Goal: Task Accomplishment & Management: Manage account settings

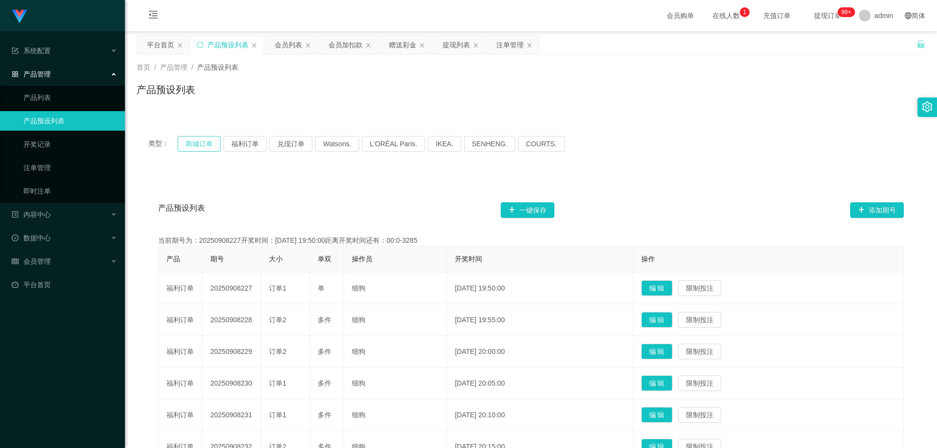
click at [207, 142] on button "商城订单" at bounding box center [199, 144] width 43 height 16
click at [247, 144] on button "福利订单" at bounding box center [244, 144] width 43 height 16
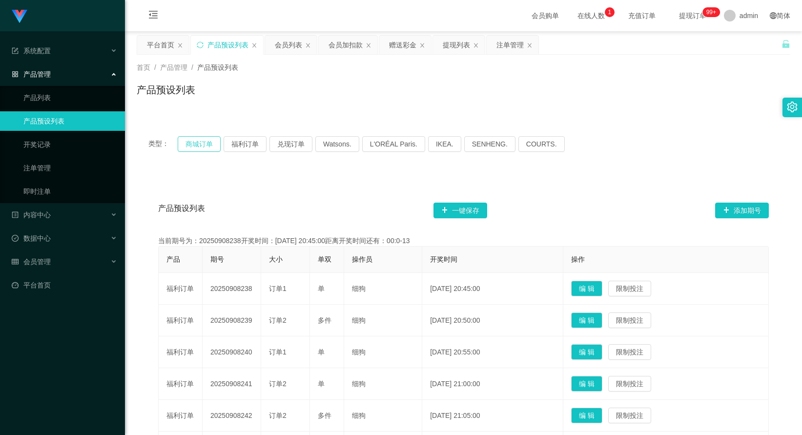
click at [199, 150] on button "商城订单" at bounding box center [199, 144] width 43 height 16
click at [245, 142] on button "福利订单" at bounding box center [244, 144] width 43 height 16
click at [292, 137] on button "兑现订单" at bounding box center [290, 144] width 43 height 16
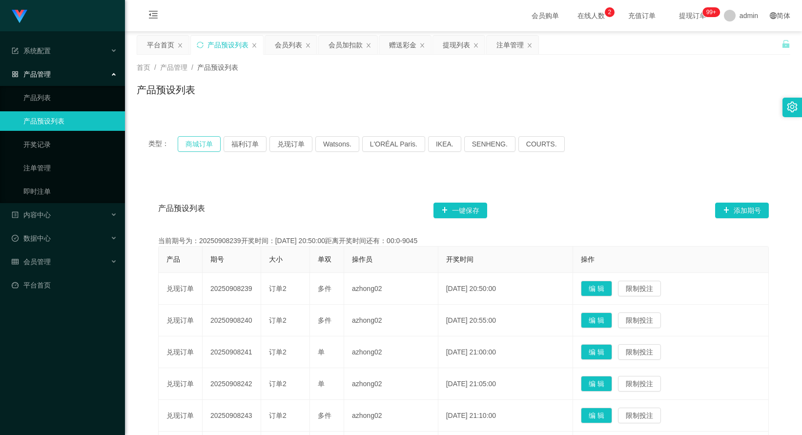
click at [203, 143] on button "商城订单" at bounding box center [199, 144] width 43 height 16
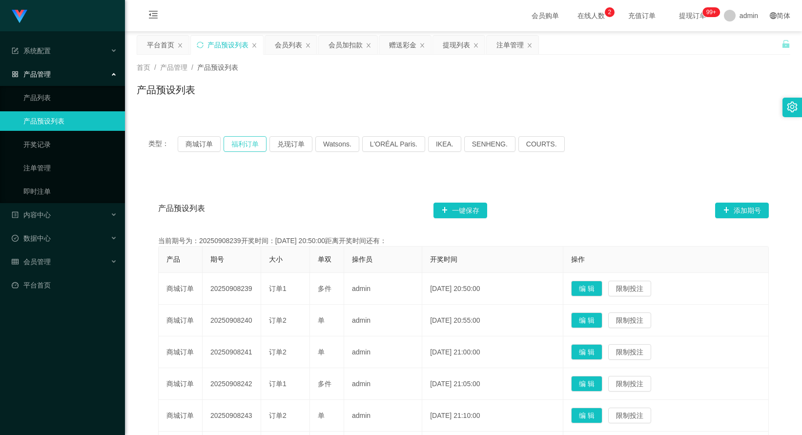
click at [256, 139] on button "福利订单" at bounding box center [244, 144] width 43 height 16
click at [302, 143] on button "兑现订单" at bounding box center [290, 144] width 43 height 16
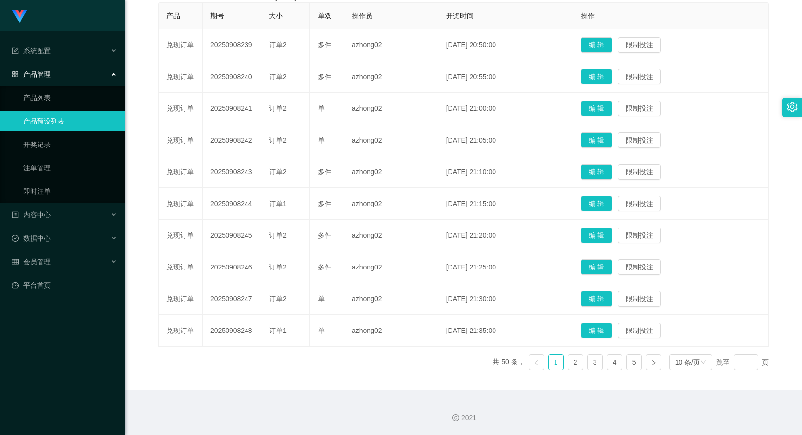
scroll to position [97, 0]
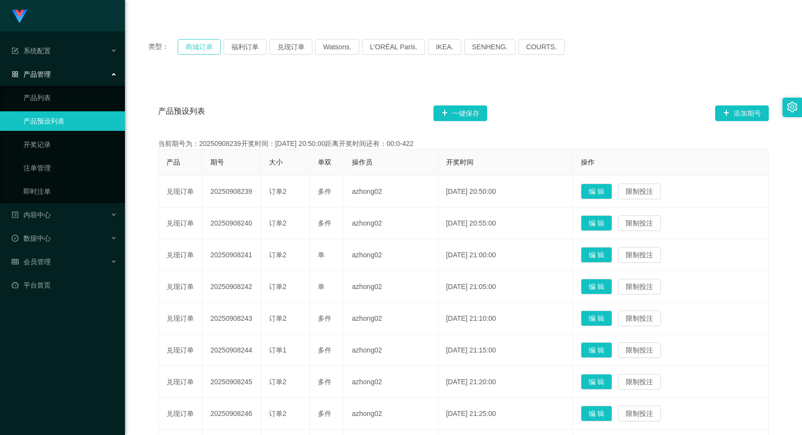
click at [208, 54] on button "商城订单" at bounding box center [199, 47] width 43 height 16
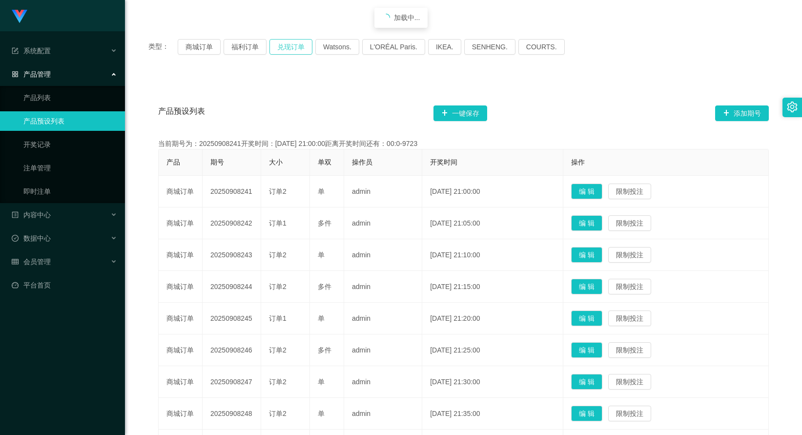
click at [288, 54] on button "兑现订单" at bounding box center [290, 47] width 43 height 16
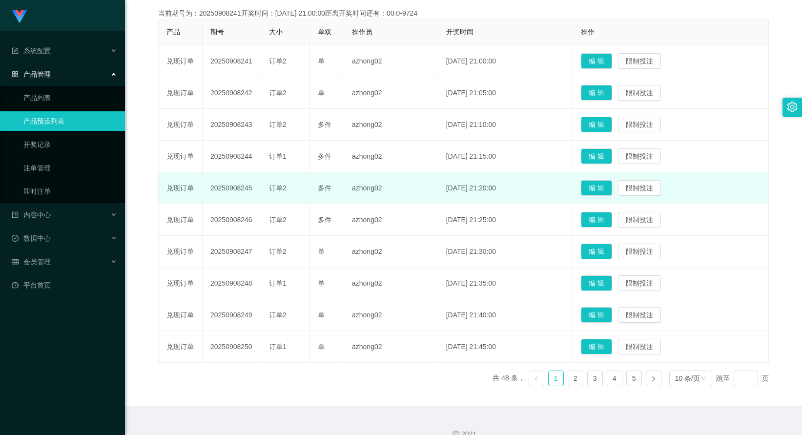
scroll to position [243, 0]
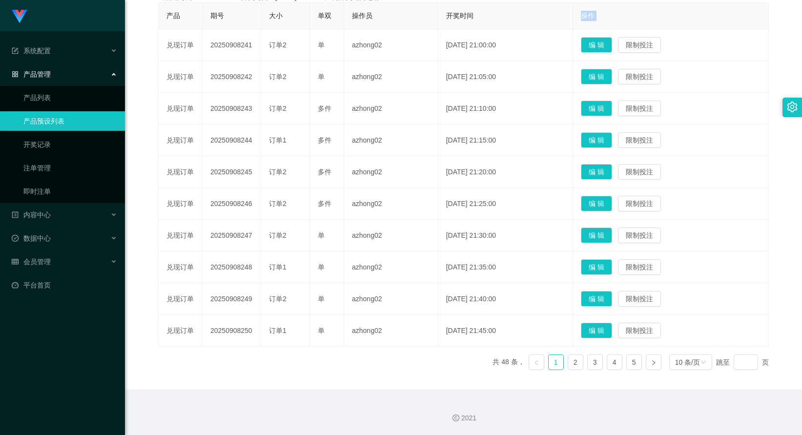
drag, startPoint x: 167, startPoint y: 40, endPoint x: 478, endPoint y: 28, distance: 311.5
click at [478, 28] on table "产品 期号 大小 单双 操作员 开奖时间 操作 兑现订单 20250908241 订单2 单 azhong02 [DATE] 21:00:00 编 辑 限制投…" at bounding box center [463, 174] width 610 height 344
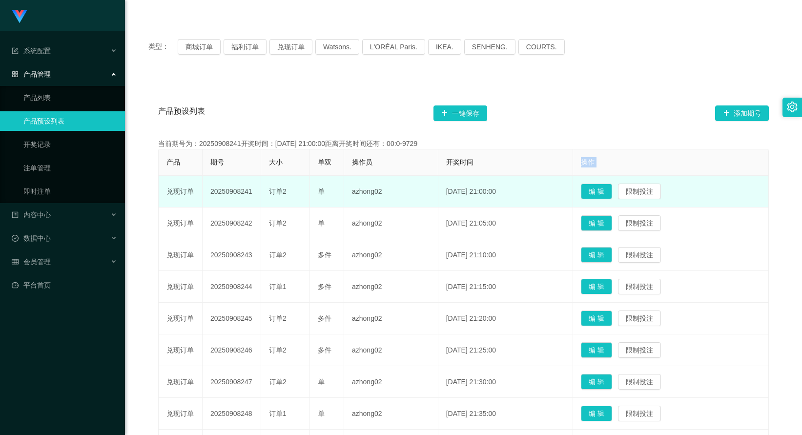
scroll to position [0, 0]
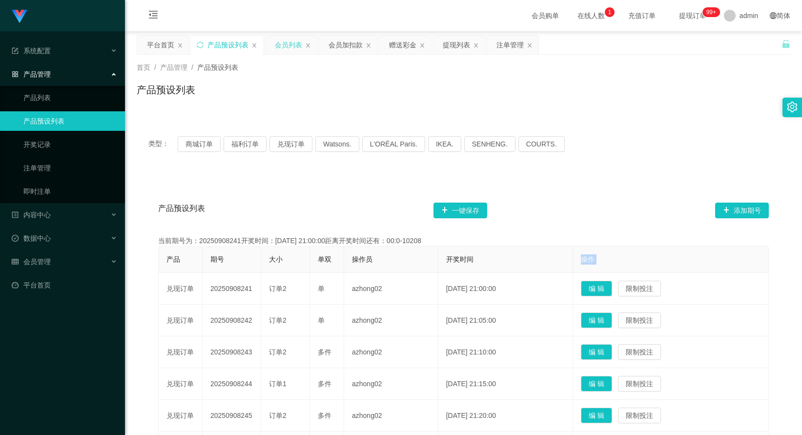
click at [285, 43] on div "会员列表" at bounding box center [288, 45] width 27 height 19
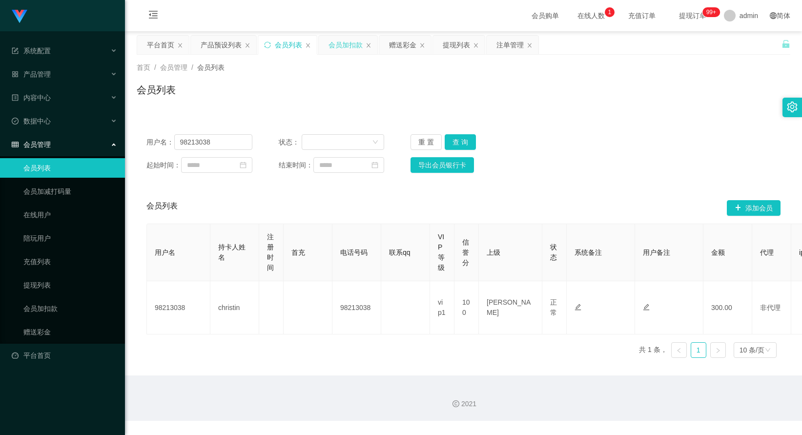
click at [351, 41] on div "会员加扣款" at bounding box center [345, 45] width 34 height 19
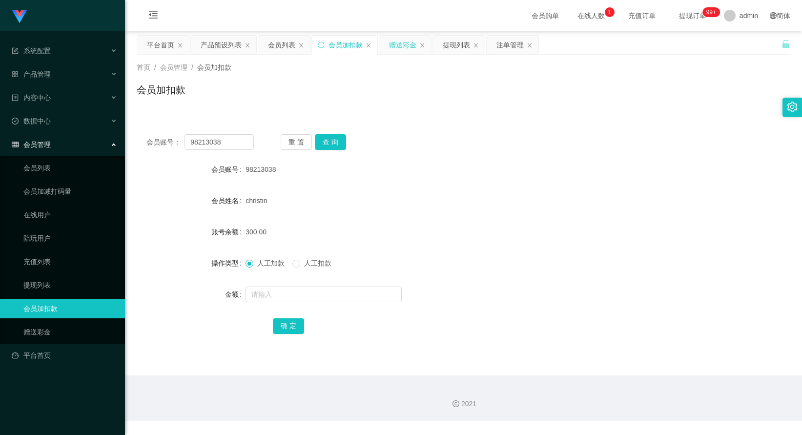
click at [399, 42] on div "赠送彩金" at bounding box center [402, 45] width 27 height 19
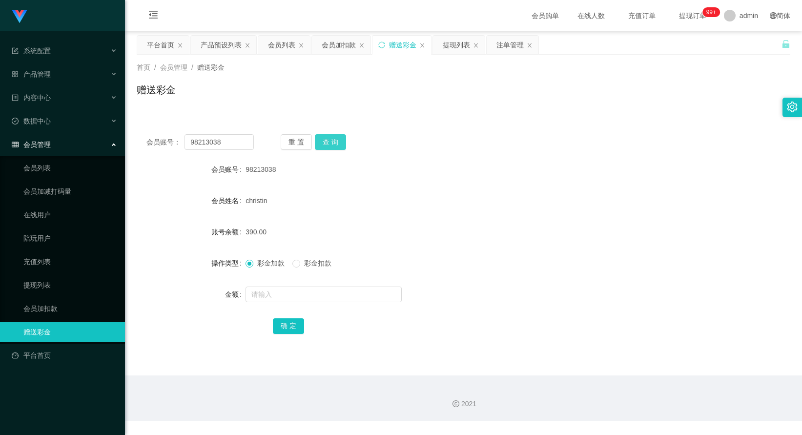
click at [334, 148] on button "查 询" at bounding box center [330, 142] width 31 height 16
click at [223, 46] on div "产品预设列表" at bounding box center [221, 45] width 41 height 19
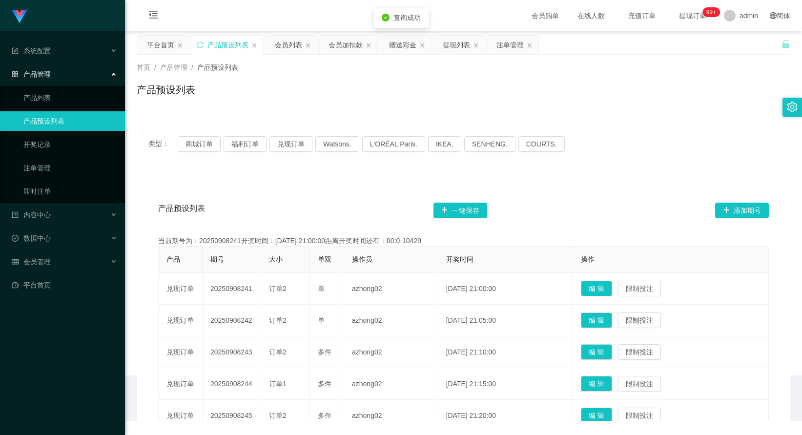
click at [283, 55] on div "首页 / 产品管理 / 产品预设列表 / 产品预设列表" at bounding box center [463, 84] width 677 height 58
click at [285, 50] on div "会员列表" at bounding box center [288, 45] width 27 height 19
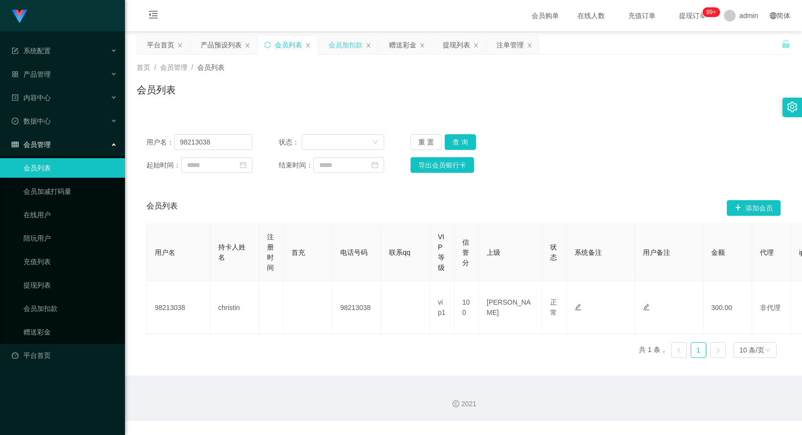
click at [346, 53] on div "会员加扣款" at bounding box center [345, 45] width 34 height 19
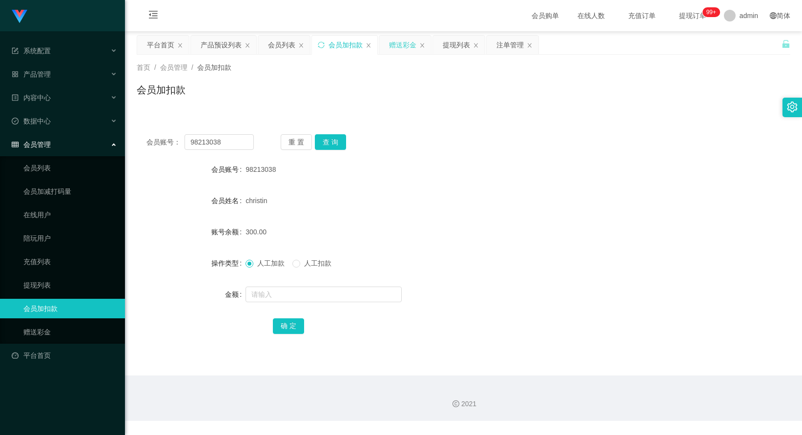
click at [404, 48] on div "赠送彩金" at bounding box center [402, 45] width 27 height 19
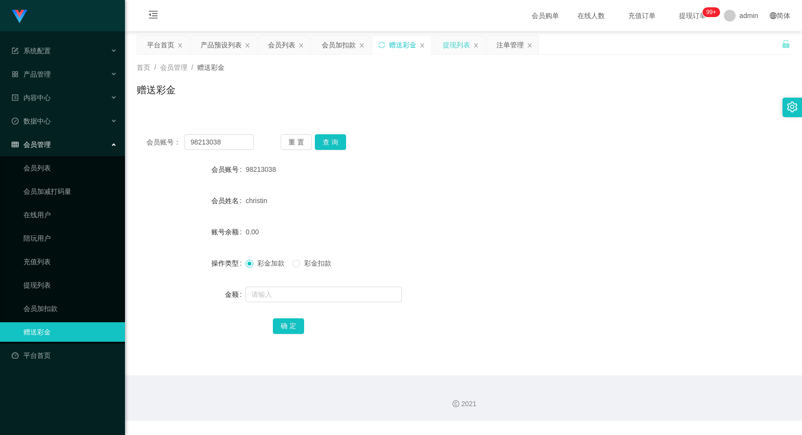
click at [459, 53] on div "提现列表" at bounding box center [455, 45] width 27 height 19
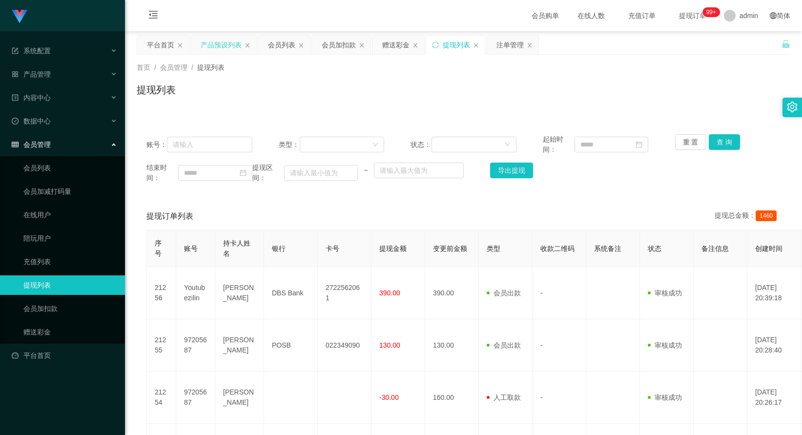
click at [221, 46] on div "产品预设列表" at bounding box center [221, 45] width 41 height 19
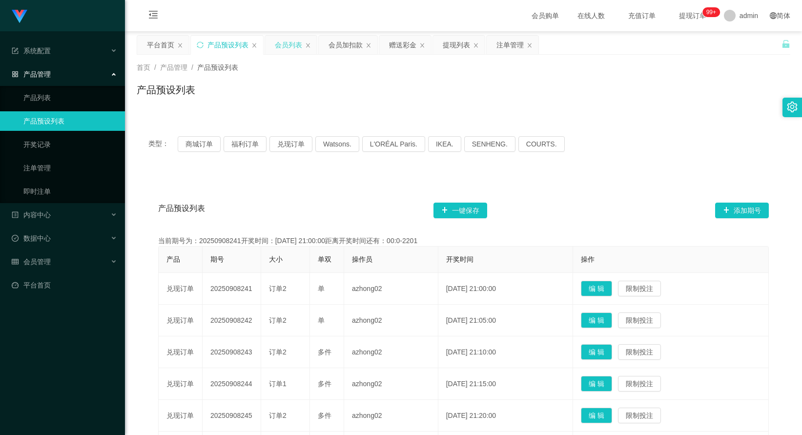
click at [284, 45] on div "会员列表" at bounding box center [288, 45] width 27 height 19
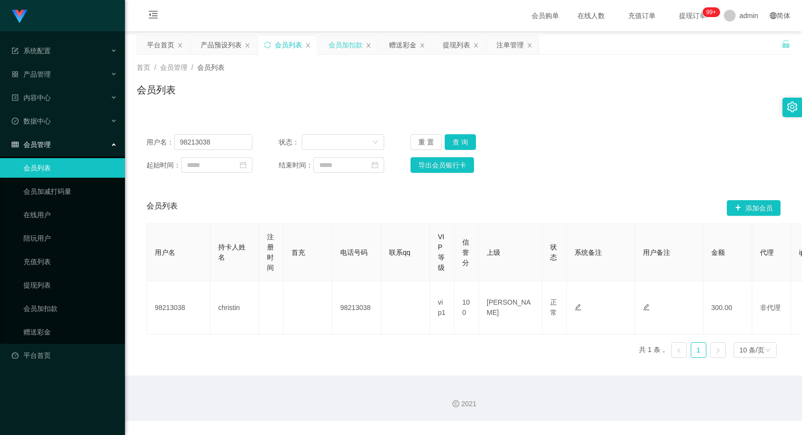
click at [337, 46] on div "会员加扣款" at bounding box center [345, 45] width 34 height 19
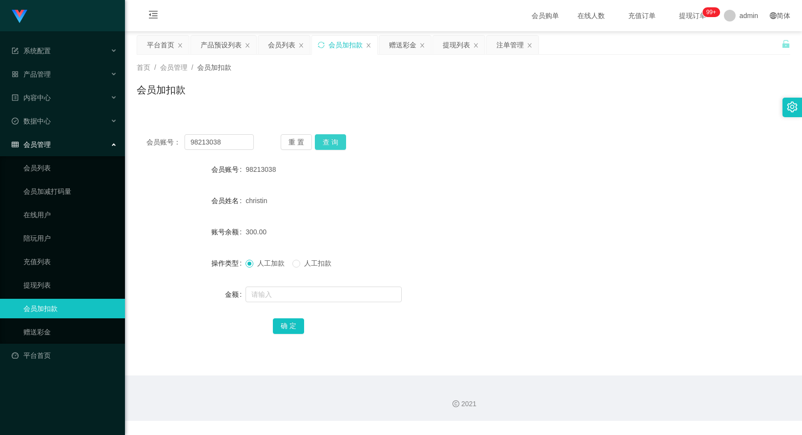
click at [329, 147] on button "查 询" at bounding box center [330, 142] width 31 height 16
click at [408, 45] on span "查询成功" at bounding box center [406, 45] width 27 height 8
click at [401, 52] on div "赠送彩金" at bounding box center [402, 45] width 27 height 19
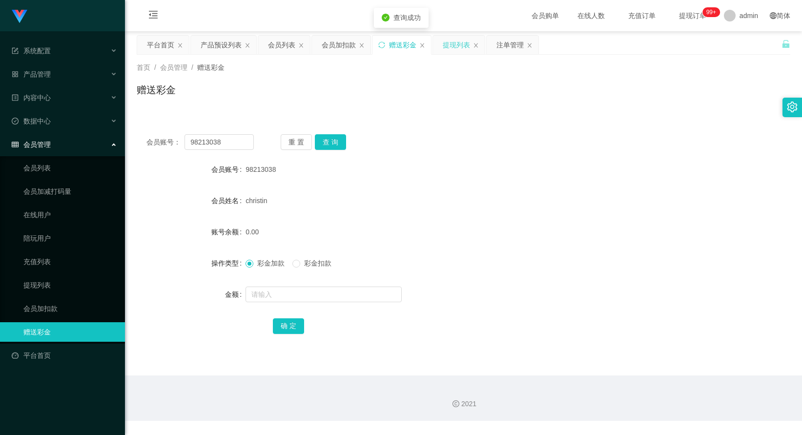
click at [461, 53] on div "提现列表" at bounding box center [455, 45] width 27 height 19
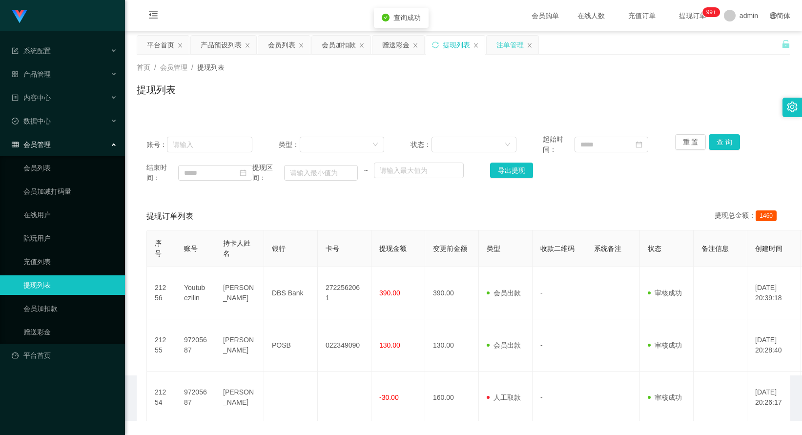
click at [502, 47] on div "注单管理" at bounding box center [509, 45] width 27 height 19
